Goal: Task Accomplishment & Management: Use online tool/utility

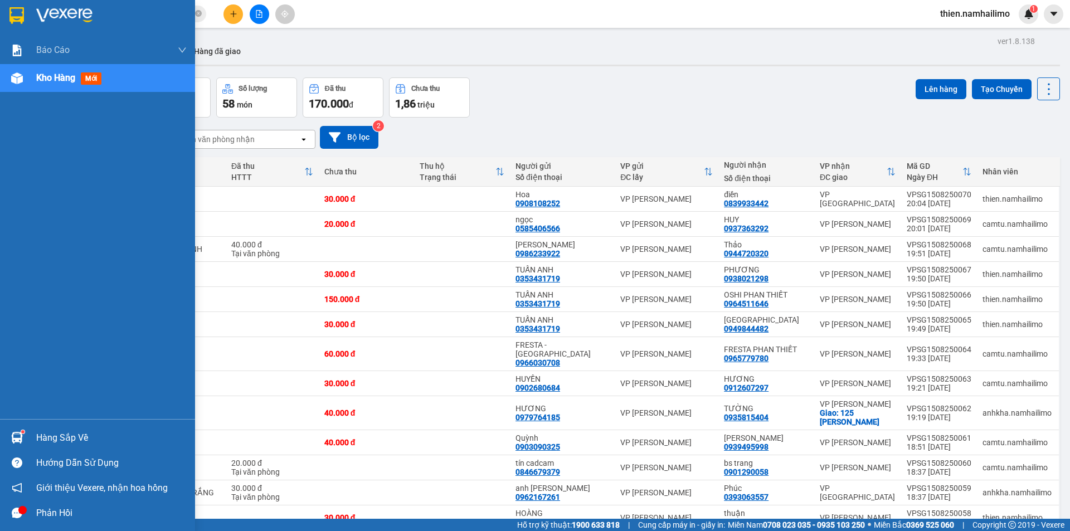
click at [42, 435] on div "Hàng sắp về" at bounding box center [111, 438] width 150 height 17
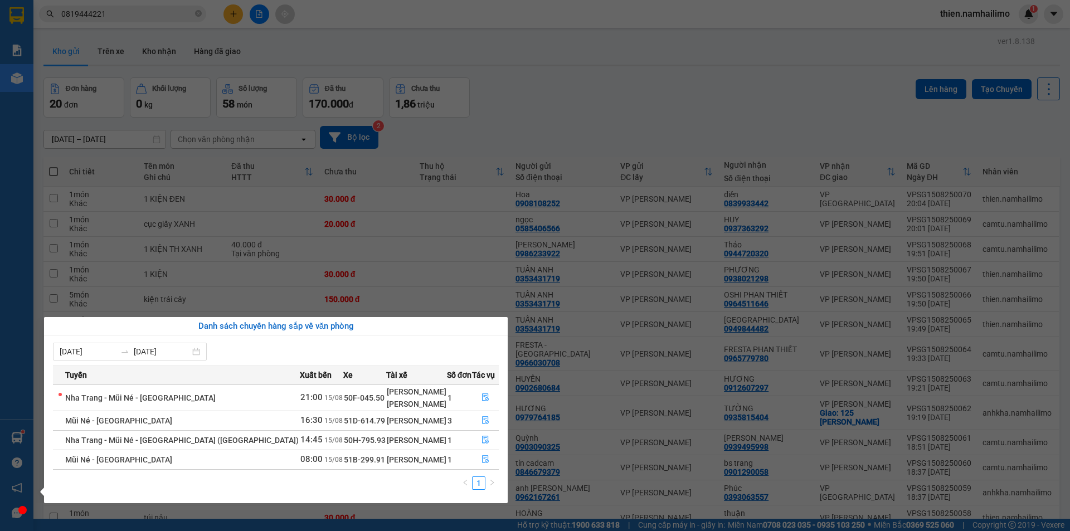
click at [4, 17] on div "Báo cáo Báo cáo dòng tiền (trạm) Doanh số tạo đơn theo VP gửi (trạm) Kho hàng m…" at bounding box center [16, 265] width 33 height 531
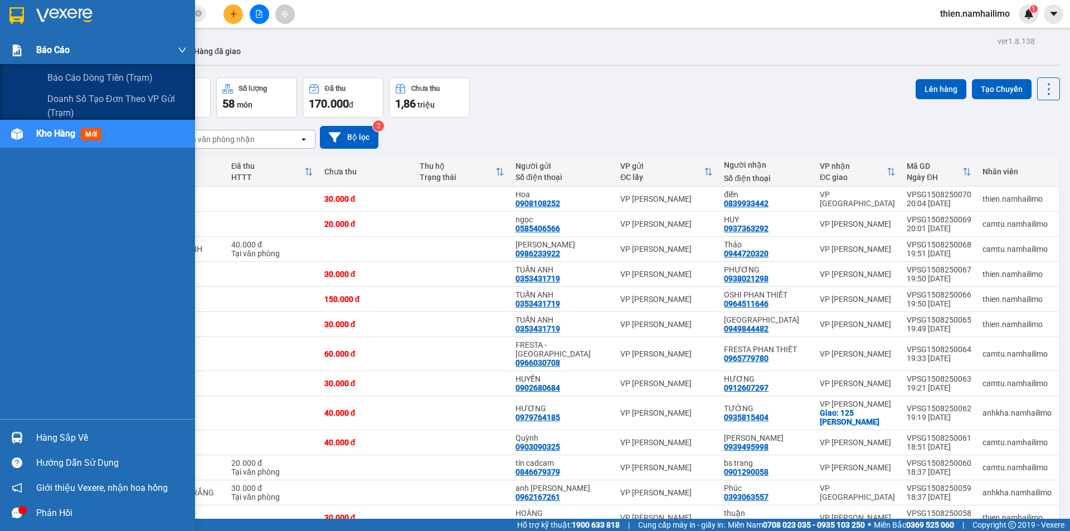
drag, startPoint x: 43, startPoint y: 52, endPoint x: 69, endPoint y: 59, distance: 25.8
click at [50, 54] on span "Báo cáo" at bounding box center [52, 50] width 33 height 14
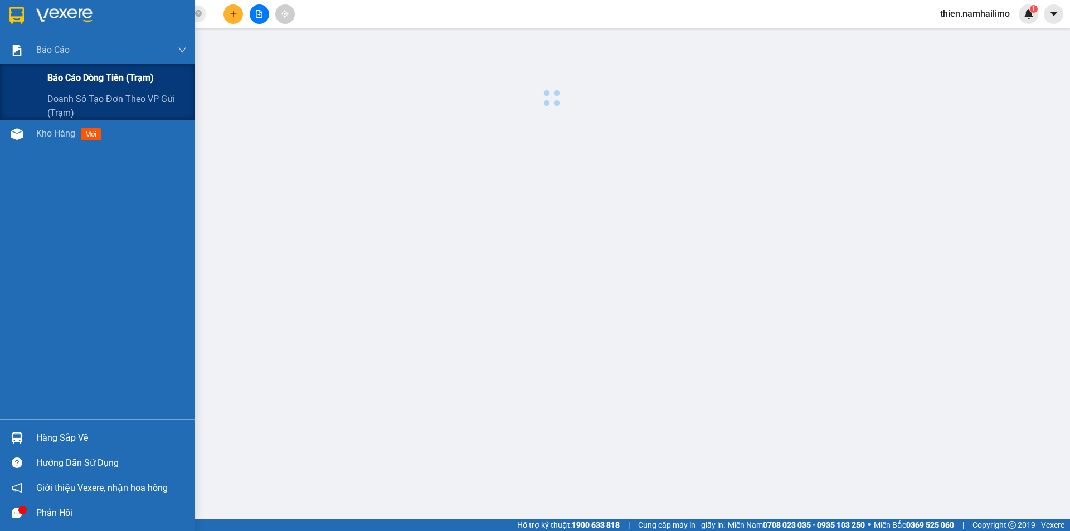
drag, startPoint x: 109, startPoint y: 83, endPoint x: 128, endPoint y: 82, distance: 19.0
click at [110, 83] on span "Báo cáo dòng tiền (trạm)" at bounding box center [100, 78] width 106 height 14
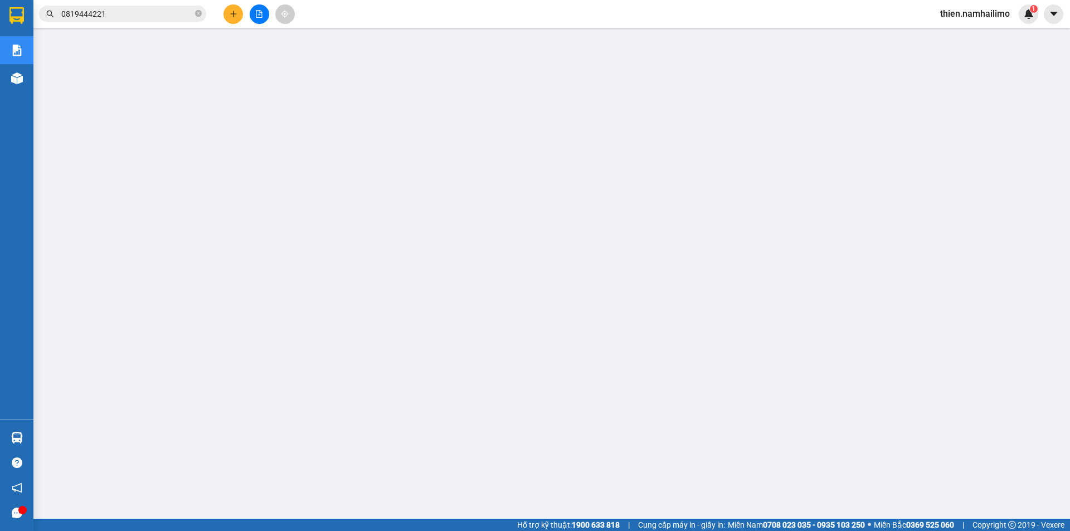
scroll to position [22, 0]
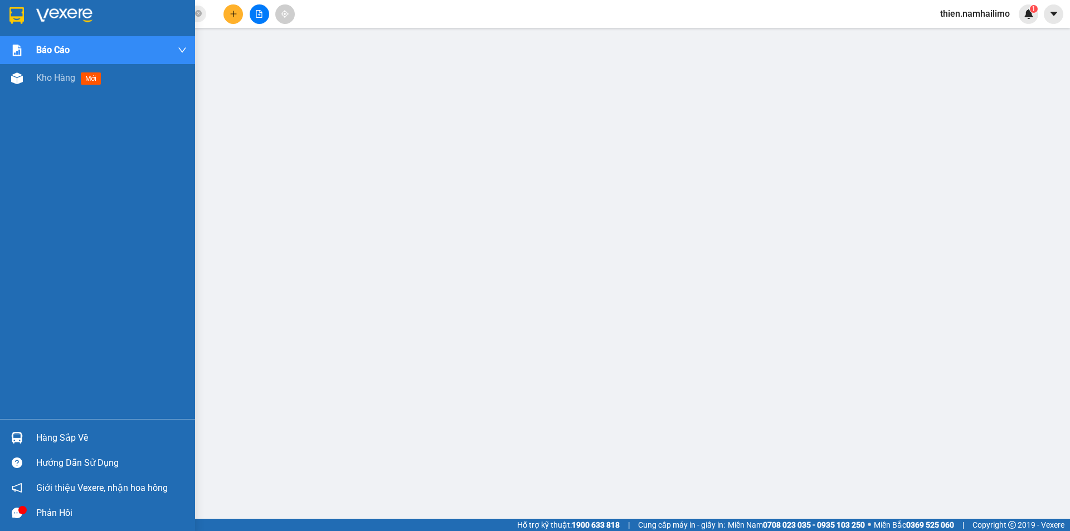
click at [23, 433] on div at bounding box center [17, 438] width 20 height 20
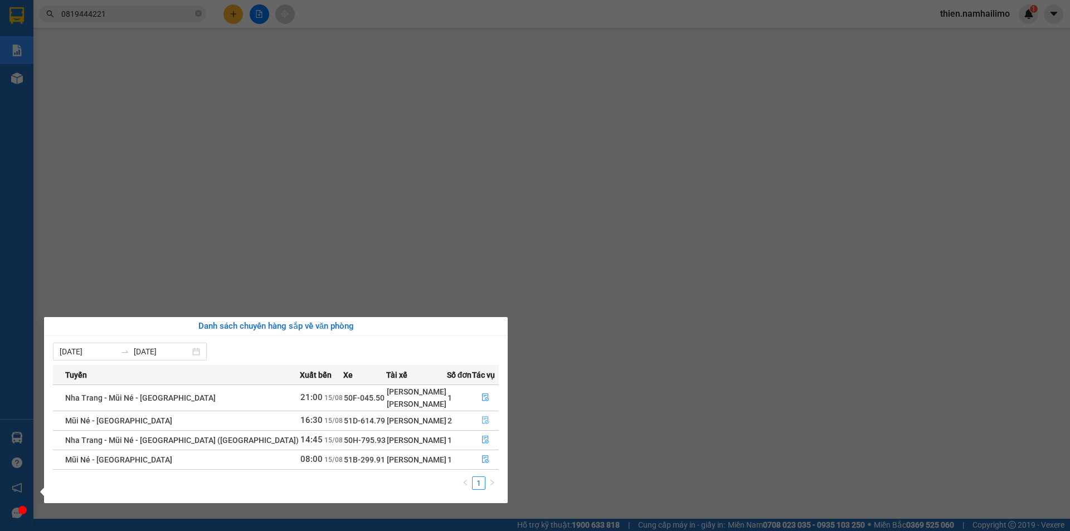
click at [484, 425] on span "file-done" at bounding box center [486, 420] width 8 height 9
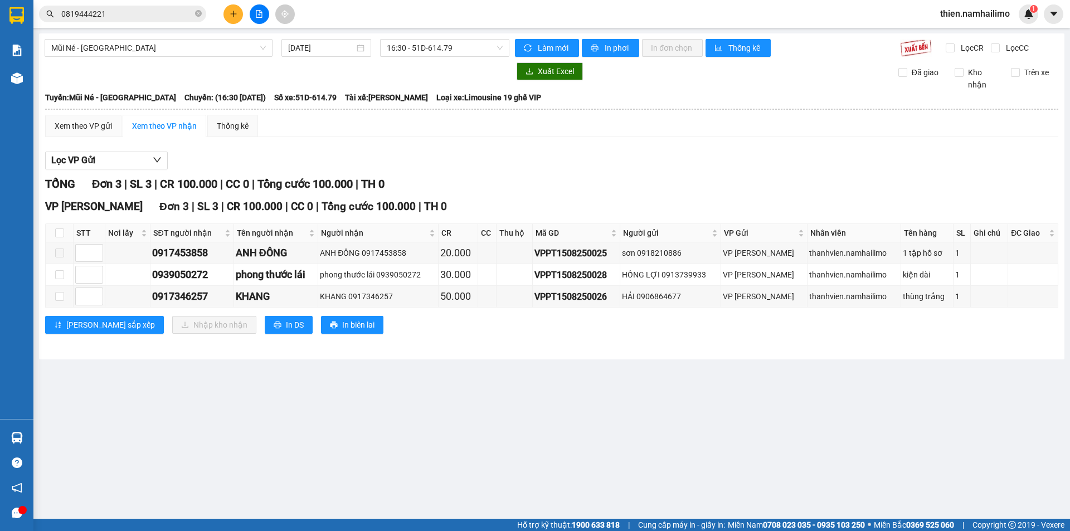
drag, startPoint x: 52, startPoint y: 241, endPoint x: 66, endPoint y: 231, distance: 17.6
click at [61, 234] on th at bounding box center [60, 233] width 28 height 18
click at [66, 231] on th at bounding box center [60, 233] width 28 height 18
drag, startPoint x: 51, startPoint y: 229, endPoint x: 58, endPoint y: 229, distance: 6.7
click at [52, 229] on th at bounding box center [60, 233] width 28 height 18
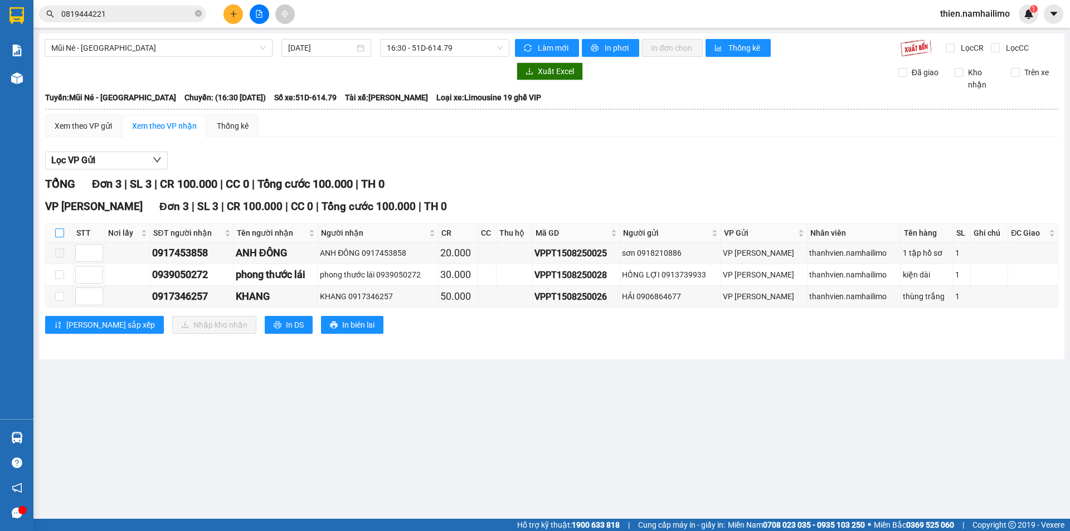
click at [59, 230] on input "checkbox" at bounding box center [59, 233] width 9 height 9
checkbox input "true"
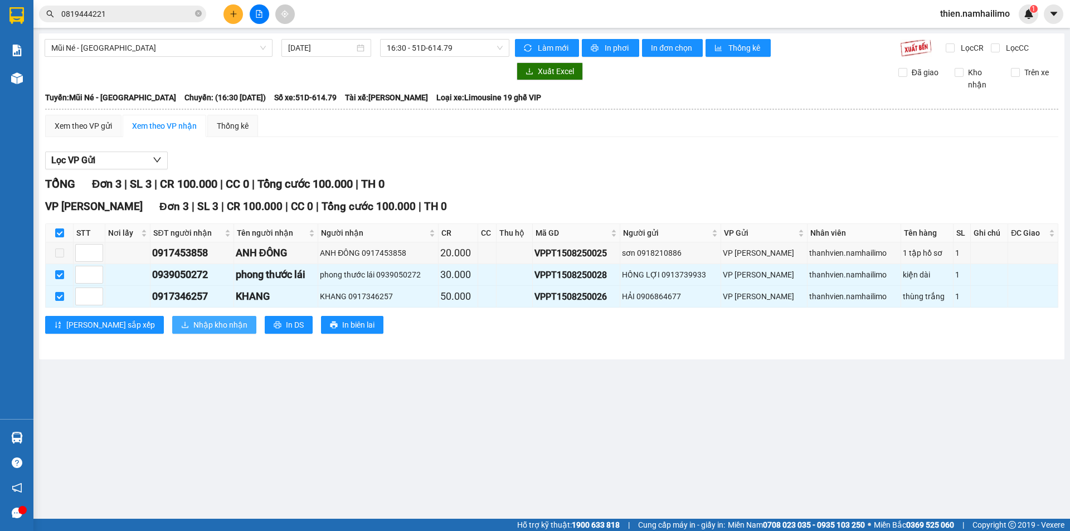
drag, startPoint x: 183, startPoint y: 315, endPoint x: 185, endPoint y: 322, distance: 7.1
click at [183, 317] on div "VP [PERSON_NAME] Lão Đơn 3 | SL 3 | CR 100.000 | CC 0 | Tổng cước 100.000 | TH …" at bounding box center [551, 270] width 1013 height 144
click at [193, 323] on span "Nhập kho nhận" at bounding box center [220, 325] width 54 height 12
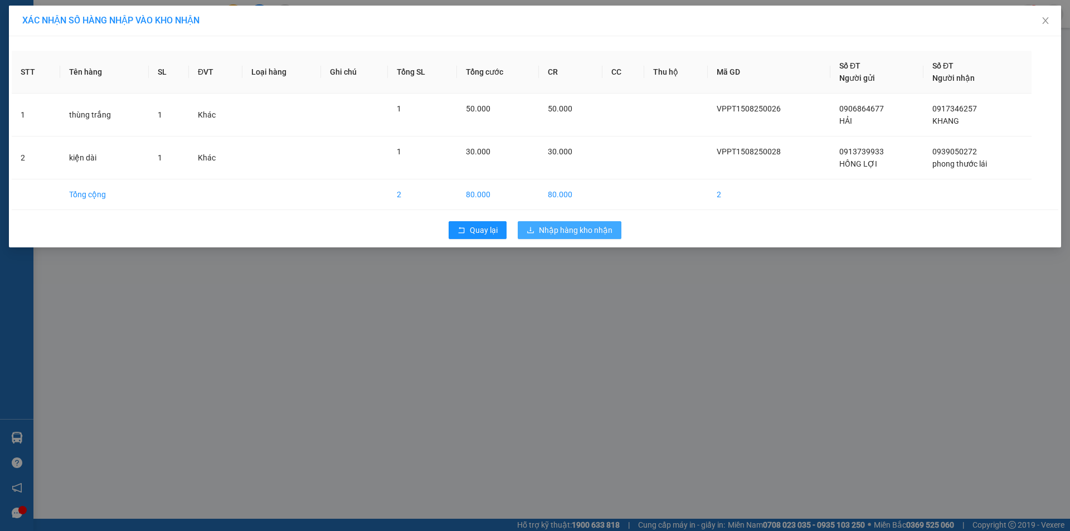
click at [594, 225] on span "Nhập hàng kho nhận" at bounding box center [576, 230] width 74 height 12
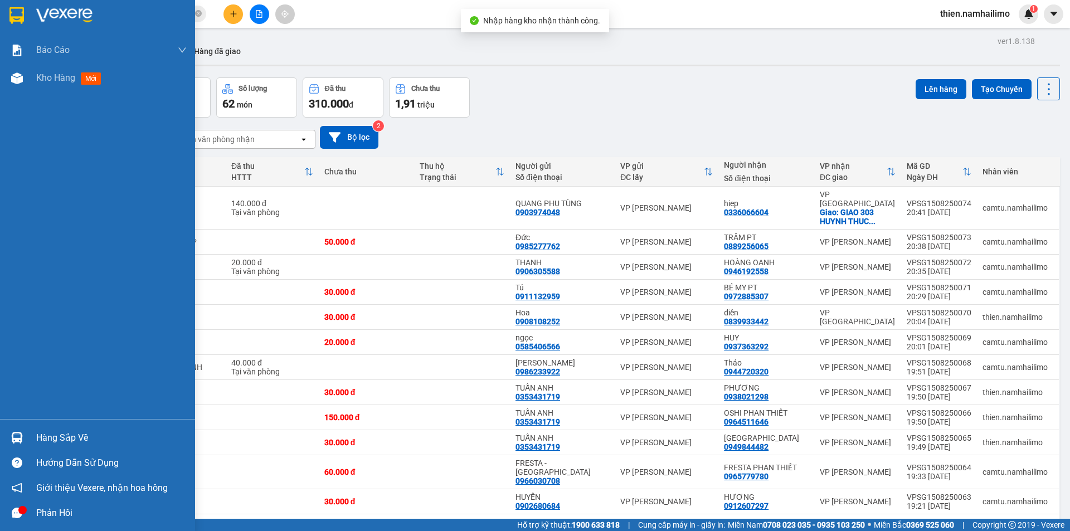
click at [12, 436] on img at bounding box center [17, 438] width 12 height 12
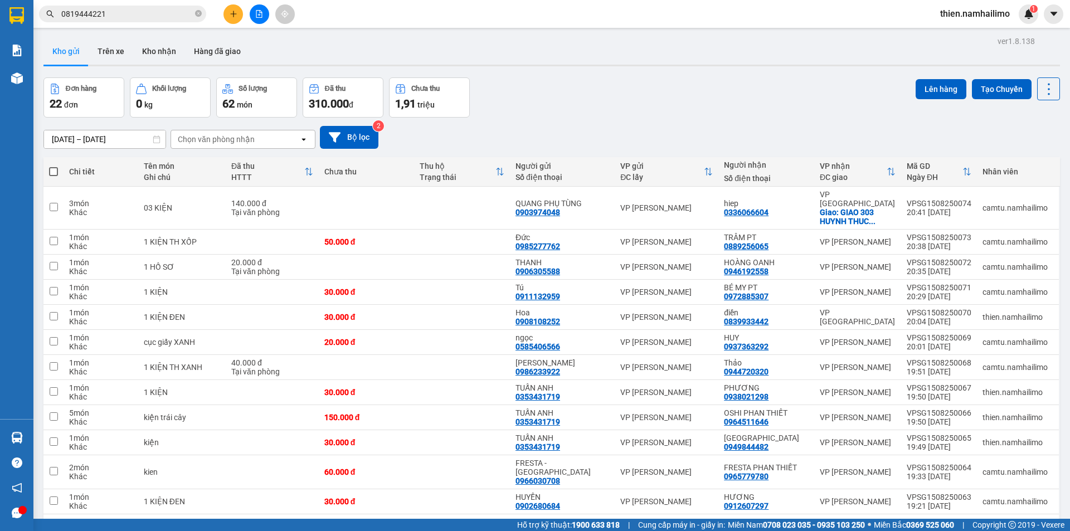
drag, startPoint x: 590, startPoint y: 123, endPoint x: 398, endPoint y: 114, distance: 192.5
click at [584, 119] on section "Kết quả tìm kiếm ( 38 ) Bộ lọc Mã ĐH Trạng thái Món hàng Tổng cước Chưa cước Ng…" at bounding box center [535, 265] width 1070 height 531
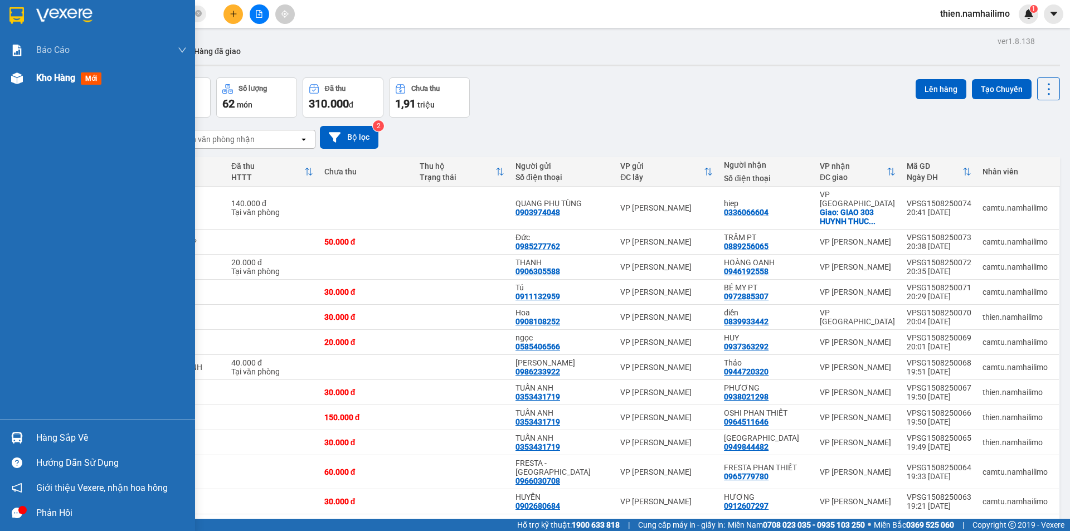
click at [26, 76] on div at bounding box center [17, 79] width 20 height 20
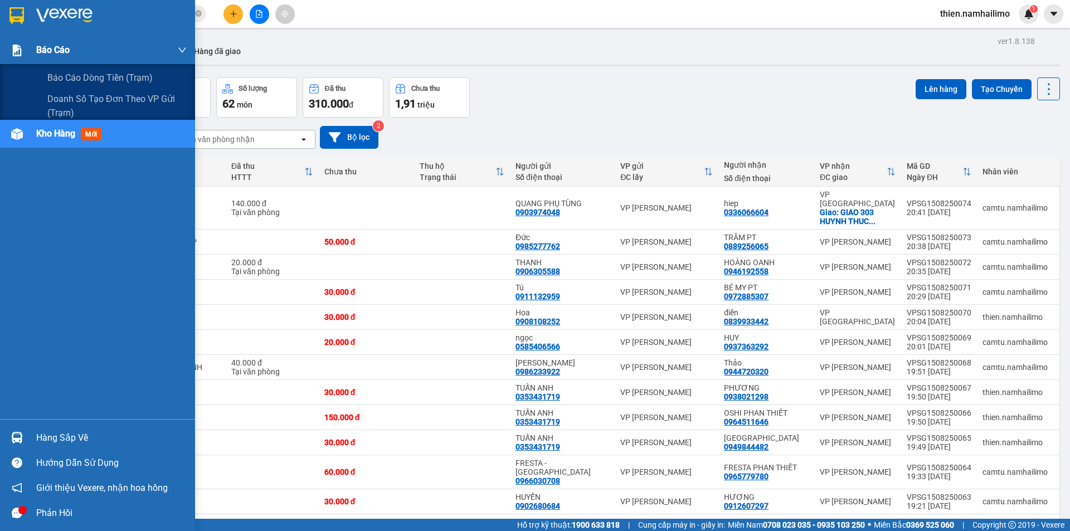
click at [40, 48] on span "Báo cáo" at bounding box center [52, 50] width 33 height 14
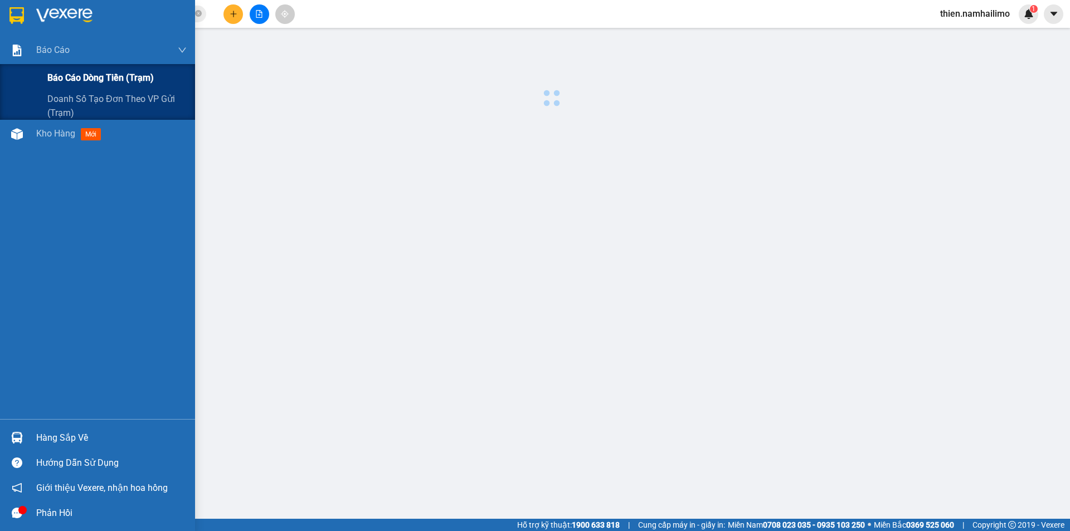
click at [82, 73] on span "Báo cáo dòng tiền (trạm)" at bounding box center [100, 78] width 106 height 14
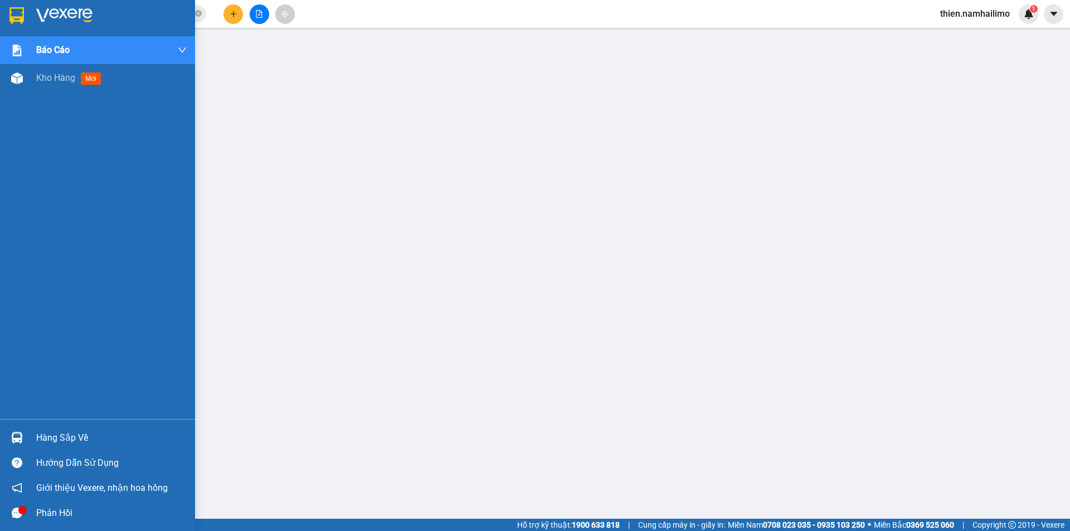
click at [72, 92] on div "Báo cáo Báo cáo dòng tiền (trạm) Doanh số tạo đơn theo VP gửi (trạm) Kho hàng m…" at bounding box center [97, 227] width 195 height 383
drag, startPoint x: 80, startPoint y: 77, endPoint x: 167, endPoint y: 1, distance: 115.3
click at [80, 77] on div "Kho hàng mới" at bounding box center [70, 78] width 69 height 14
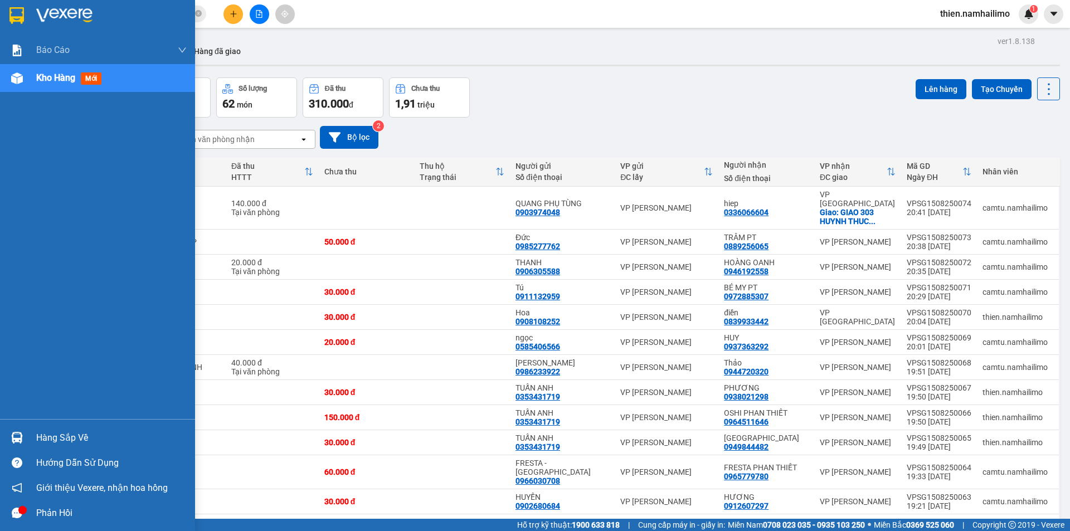
click at [56, 433] on div "Hàng sắp về" at bounding box center [111, 438] width 150 height 17
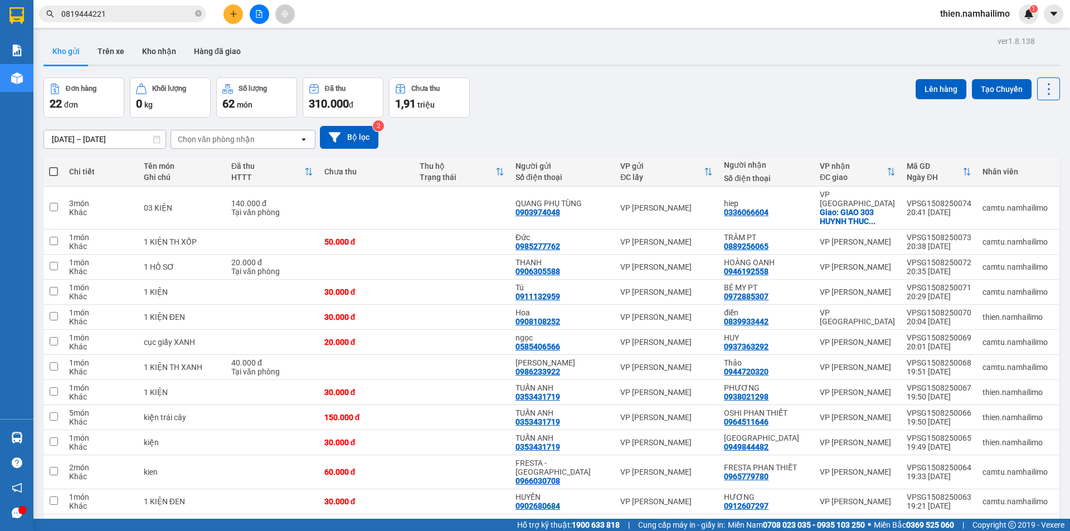
click at [630, 55] on section "Kết quả tìm kiếm ( 38 ) Bộ lọc Mã ĐH Trạng thái Món hàng Tổng cước Chưa cước Ng…" at bounding box center [535, 265] width 1070 height 531
